Goal: Find specific page/section: Find specific page/section

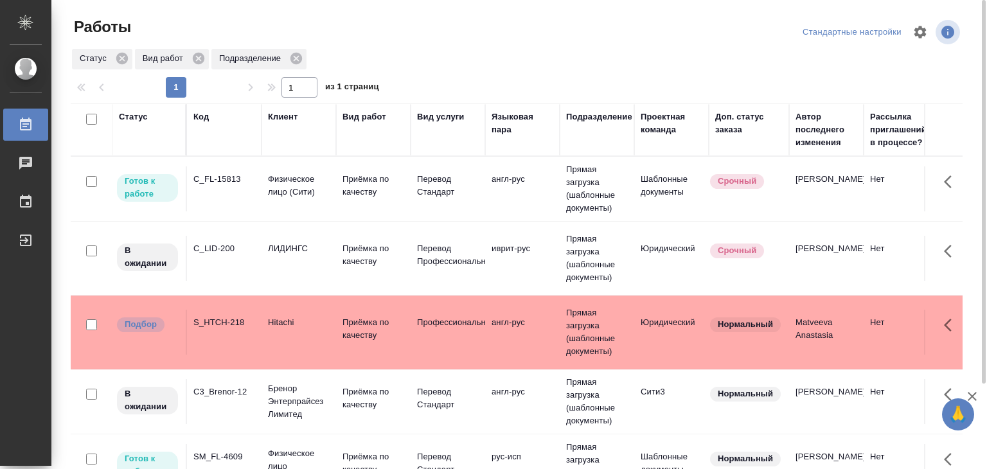
click at [337, 186] on td "Приёмка по качеству" at bounding box center [373, 188] width 75 height 45
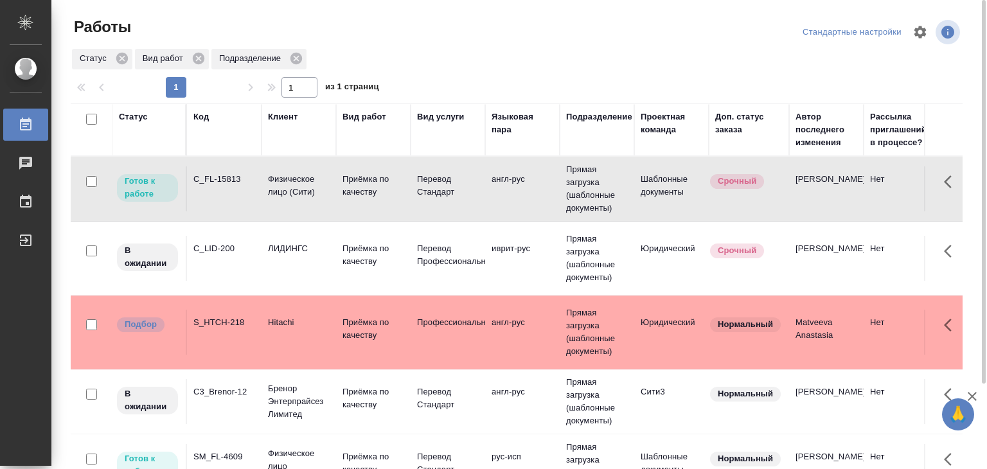
drag, startPoint x: 320, startPoint y: 206, endPoint x: 326, endPoint y: 196, distance: 11.5
click at [321, 206] on td "Физическое лицо (Сити)" at bounding box center [298, 188] width 75 height 45
click at [326, 196] on p "Физическое лицо (Сити)" at bounding box center [299, 186] width 62 height 26
click at [336, 183] on td "Приёмка по качеству" at bounding box center [373, 188] width 75 height 45
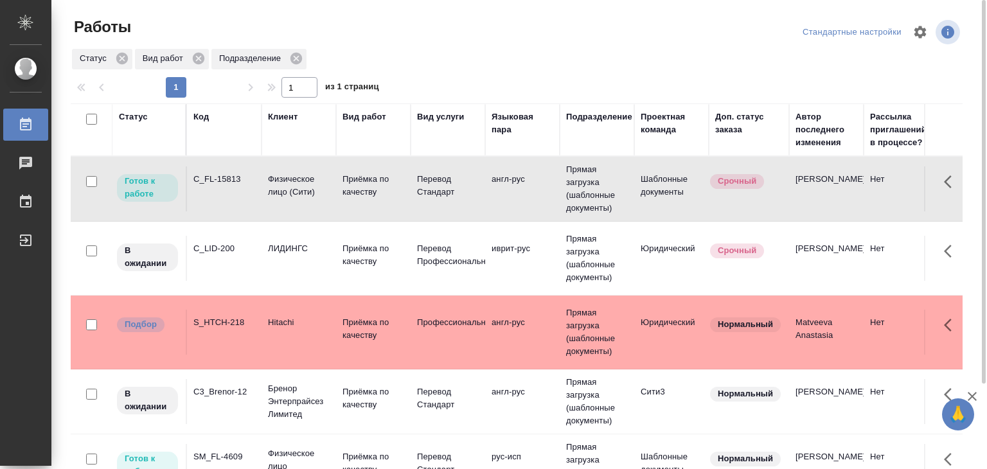
click at [347, 198] on p "Приёмка по качеству" at bounding box center [373, 186] width 62 height 26
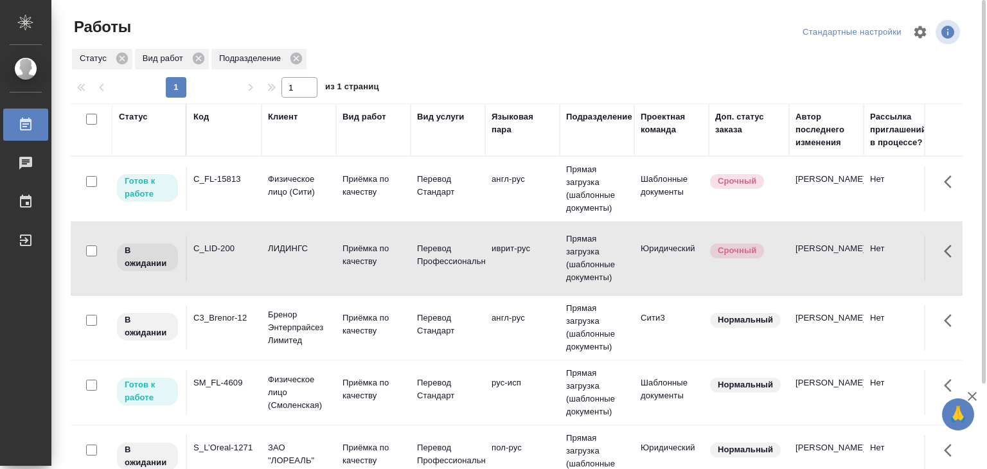
click at [546, 211] on td "англ-рус" at bounding box center [522, 188] width 75 height 45
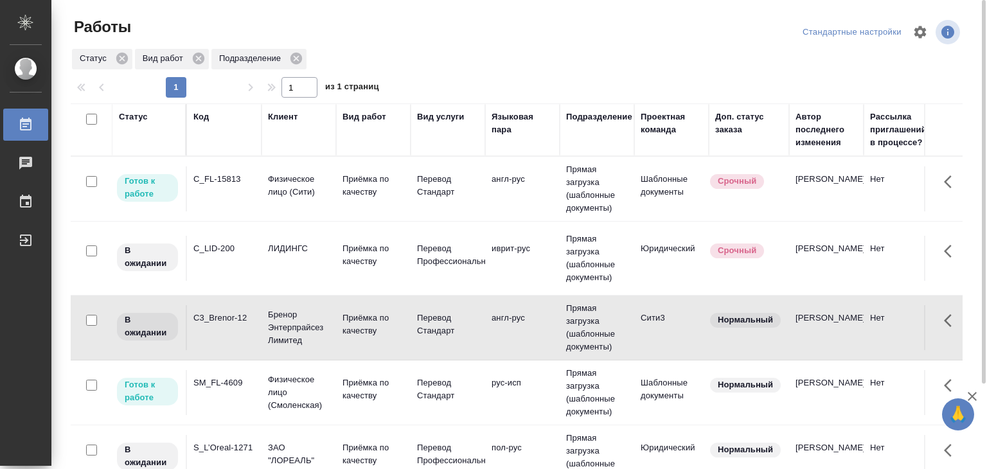
scroll to position [64, 0]
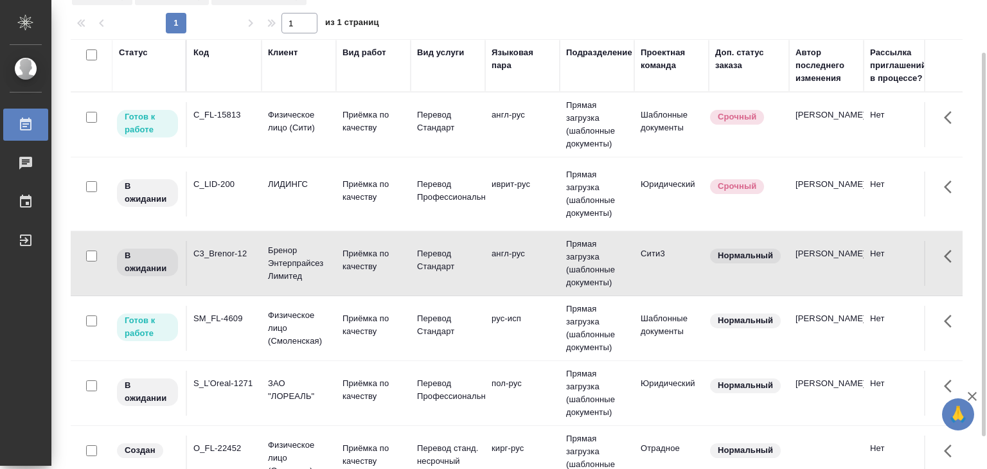
click at [523, 147] on td "рус-исп" at bounding box center [522, 124] width 75 height 45
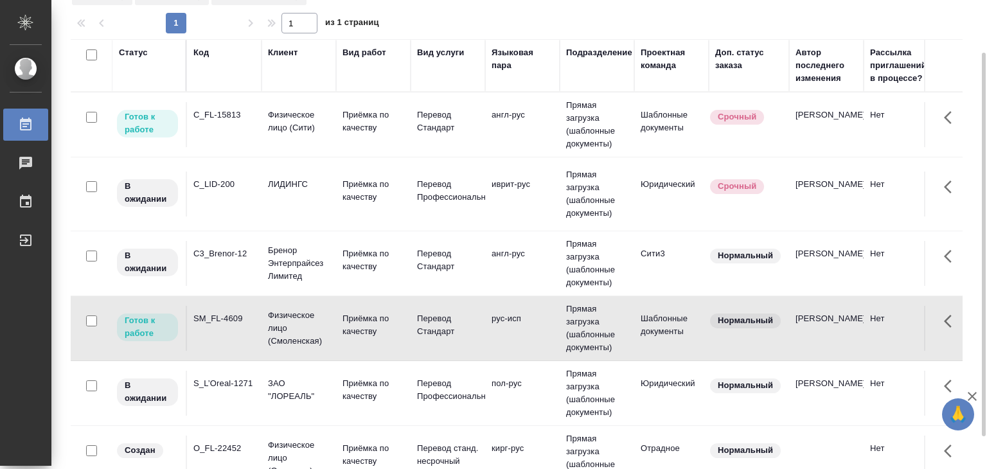
click at [520, 147] on td "пол-рус" at bounding box center [522, 124] width 75 height 45
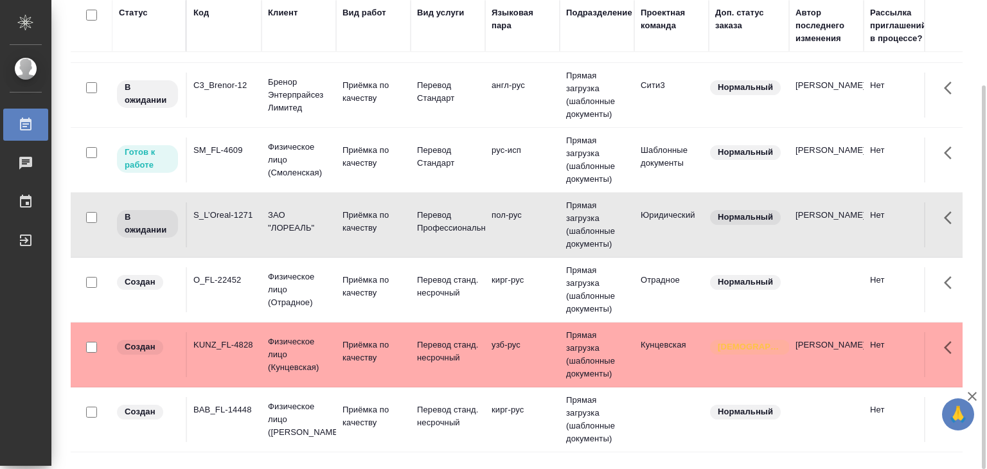
scroll to position [0, 0]
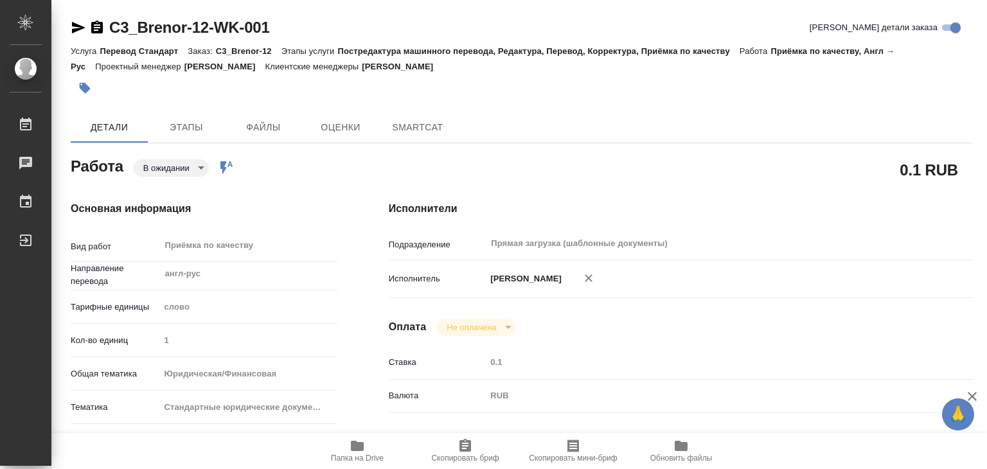
type textarea "x"
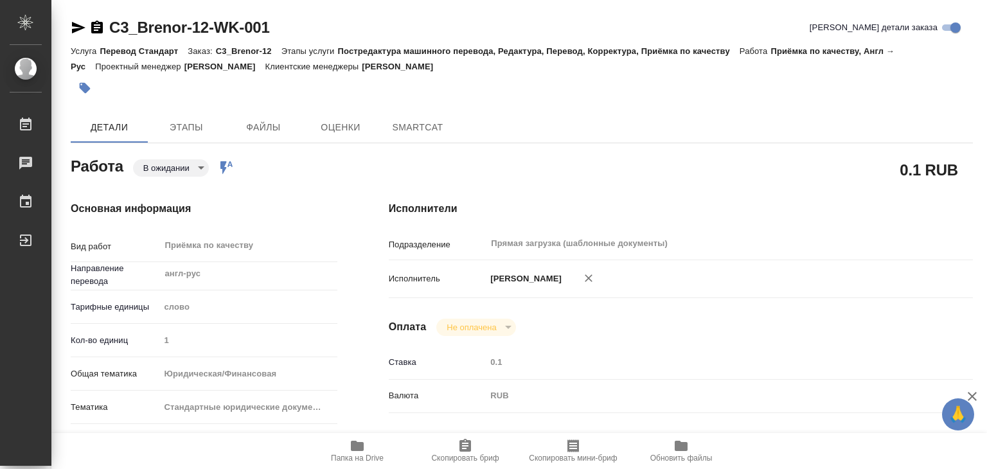
type textarea "x"
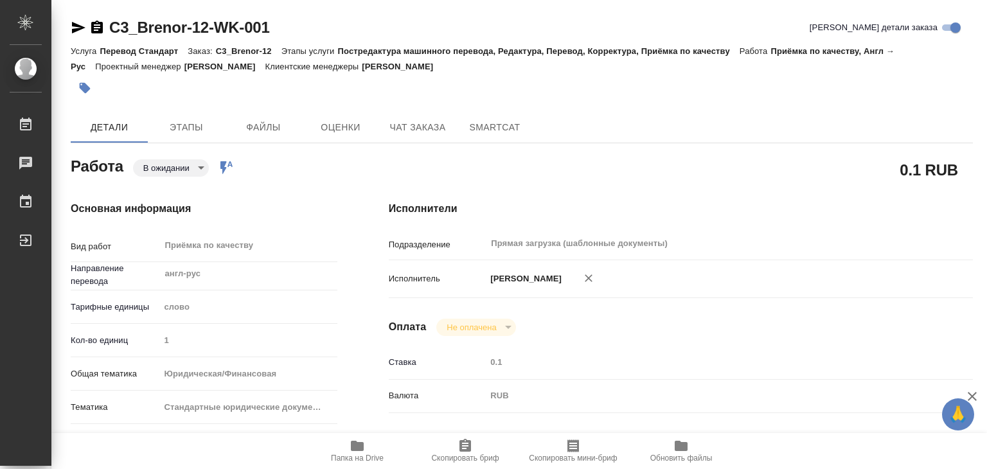
type textarea "x"
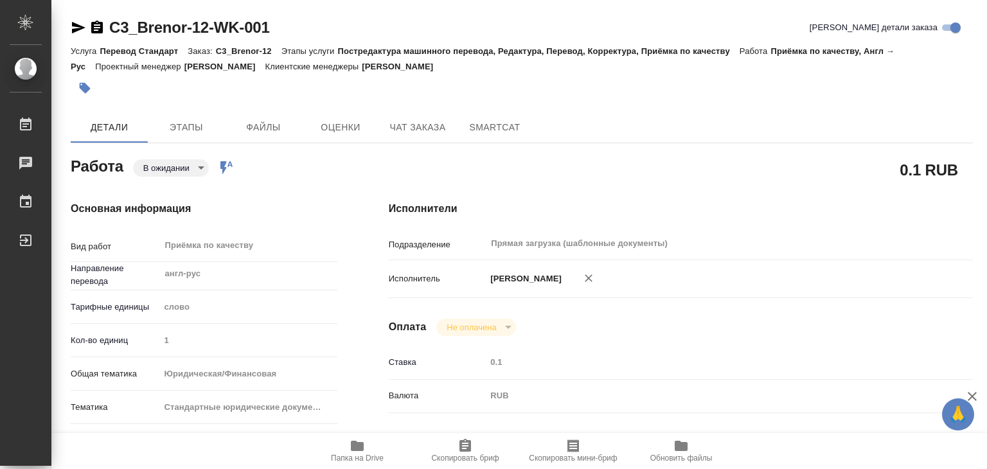
type textarea "x"
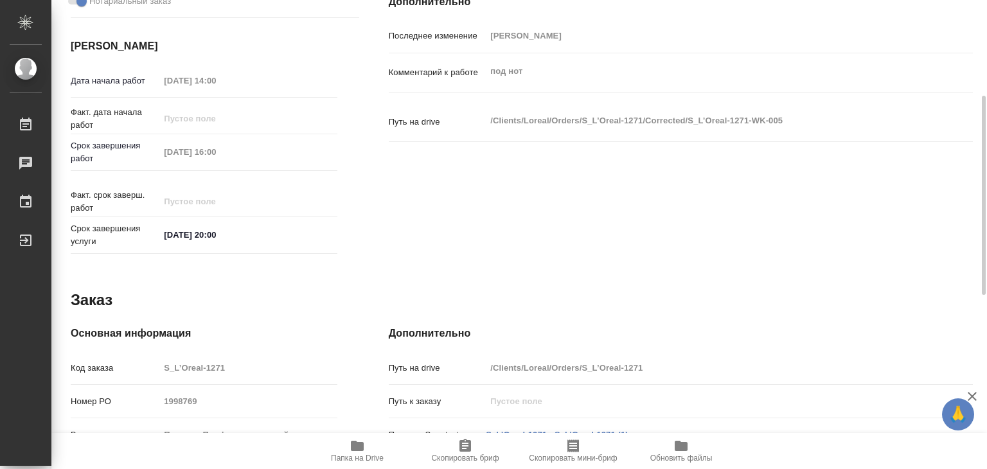
scroll to position [375, 0]
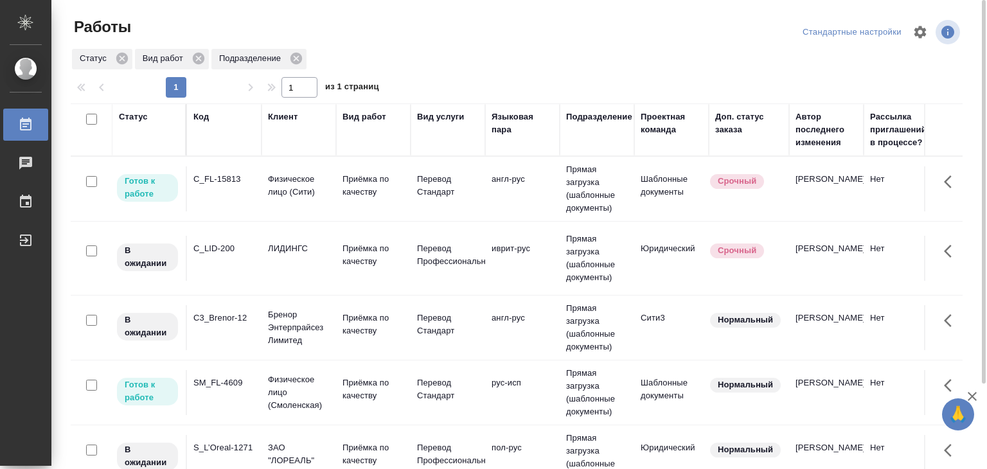
scroll to position [104, 0]
